Goal: Task Accomplishment & Management: Use online tool/utility

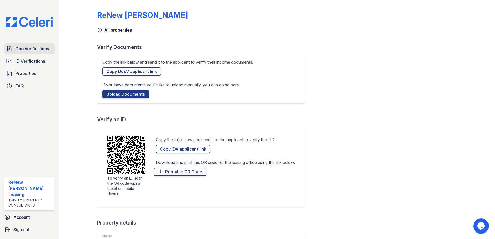
click at [9, 50] on icon at bounding box center [9, 49] width 6 height 6
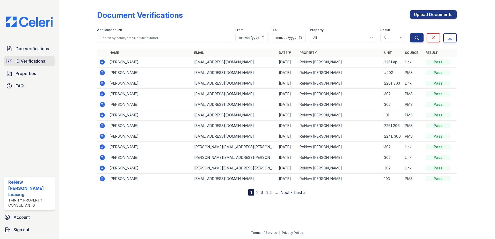
click at [16, 56] on link "ID Verifications" at bounding box center [29, 61] width 51 height 10
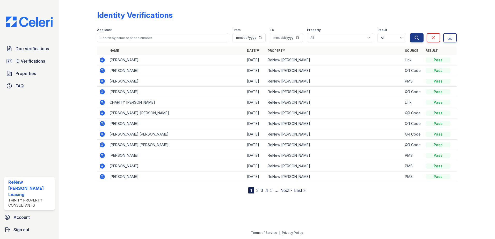
click at [102, 145] on icon at bounding box center [101, 144] width 1 height 1
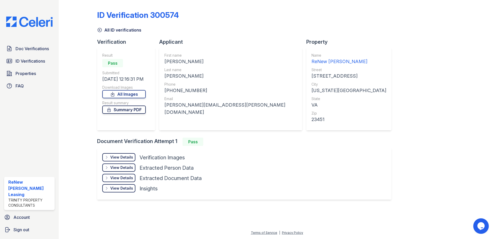
click at [119, 110] on link "Summary PDF" at bounding box center [124, 110] width 44 height 8
click at [134, 160] on div "View Details Details" at bounding box center [118, 157] width 33 height 8
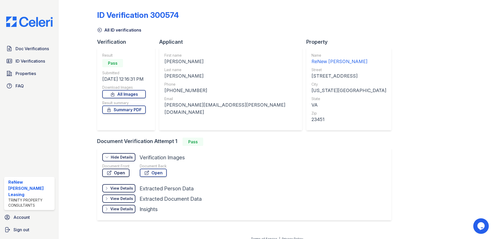
click at [110, 174] on icon at bounding box center [109, 173] width 5 height 5
click at [9, 49] on icon at bounding box center [9, 49] width 6 height 6
